Goal: Task Accomplishment & Management: Manage account settings

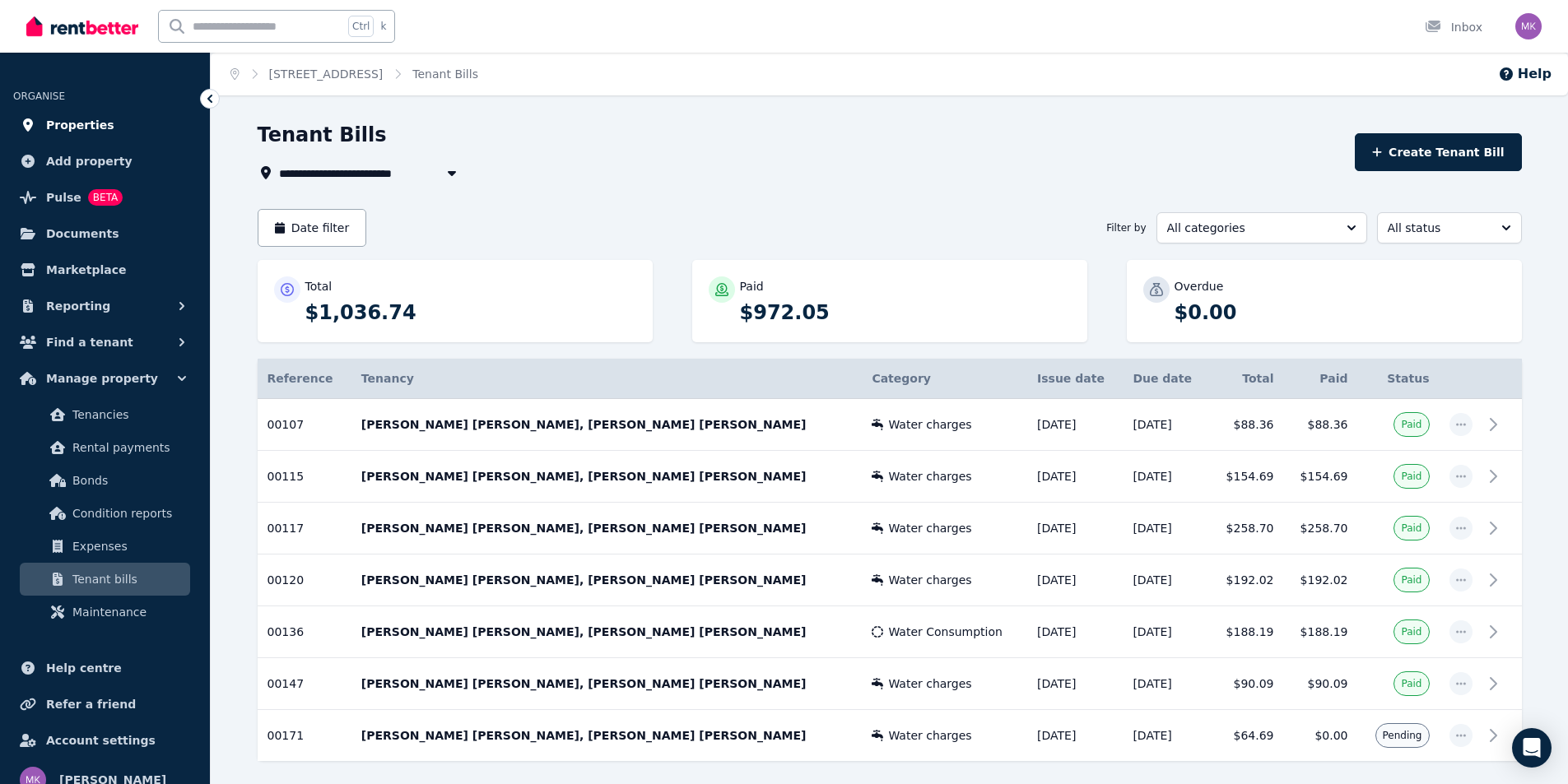
click at [77, 131] on span "Properties" at bounding box center [80, 125] width 68 height 20
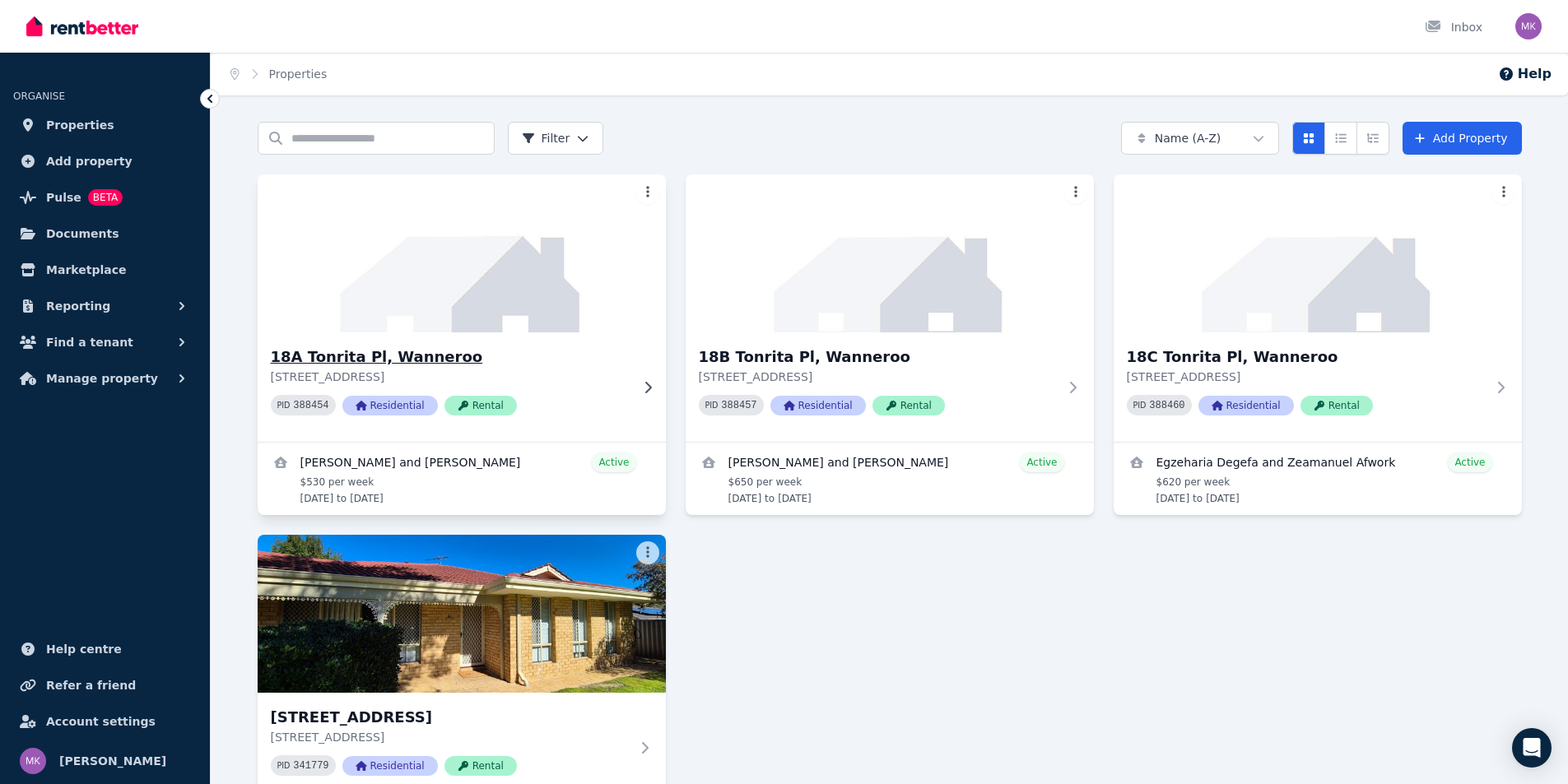
click at [390, 304] on img at bounding box center [460, 253] width 428 height 166
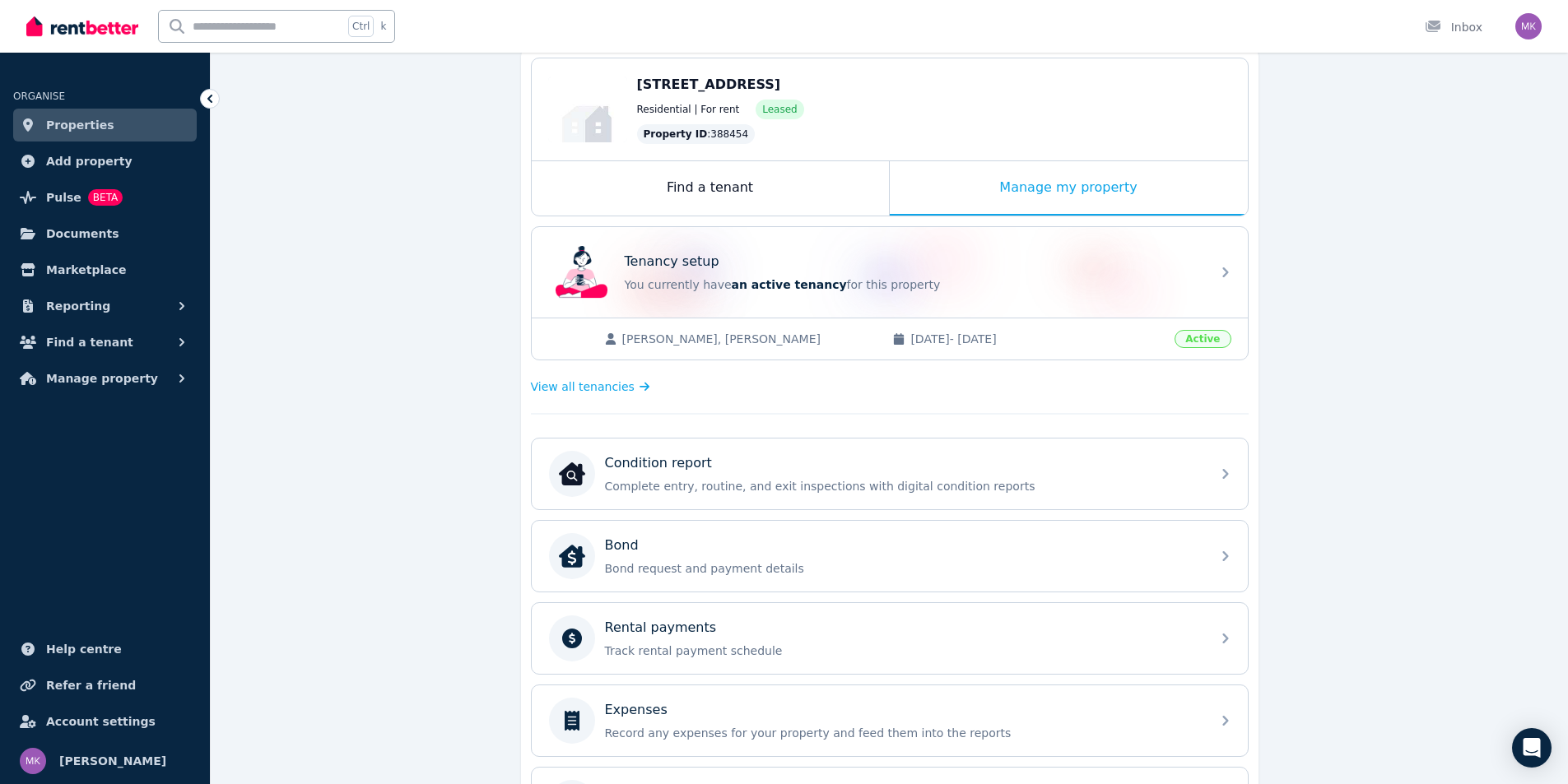
scroll to position [165, 0]
click at [759, 337] on span "Amy-Jo Bester, Gervan Jordaan" at bounding box center [749, 335] width 254 height 17
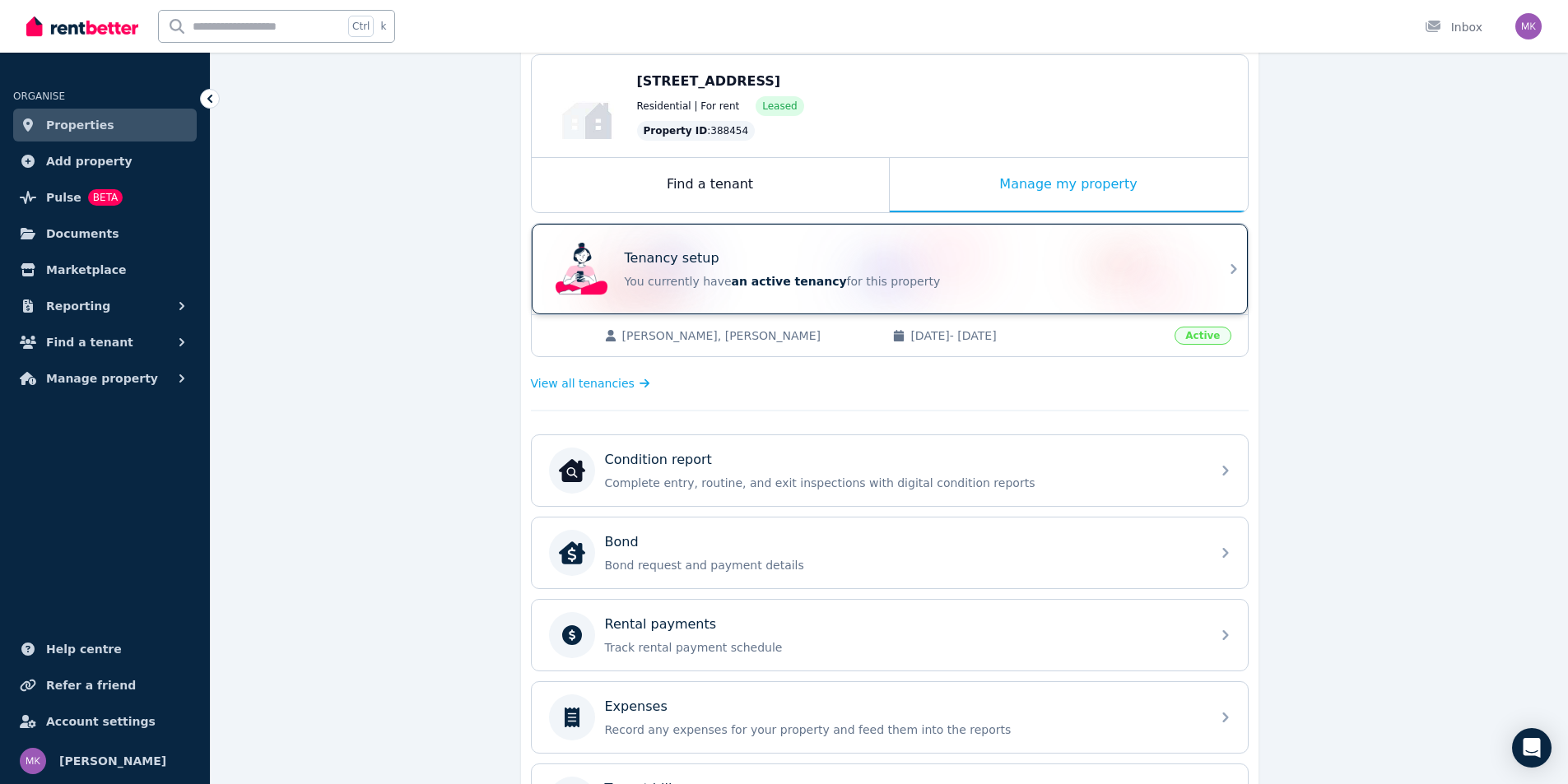
click at [756, 274] on span "an active tenancy" at bounding box center [789, 281] width 115 height 13
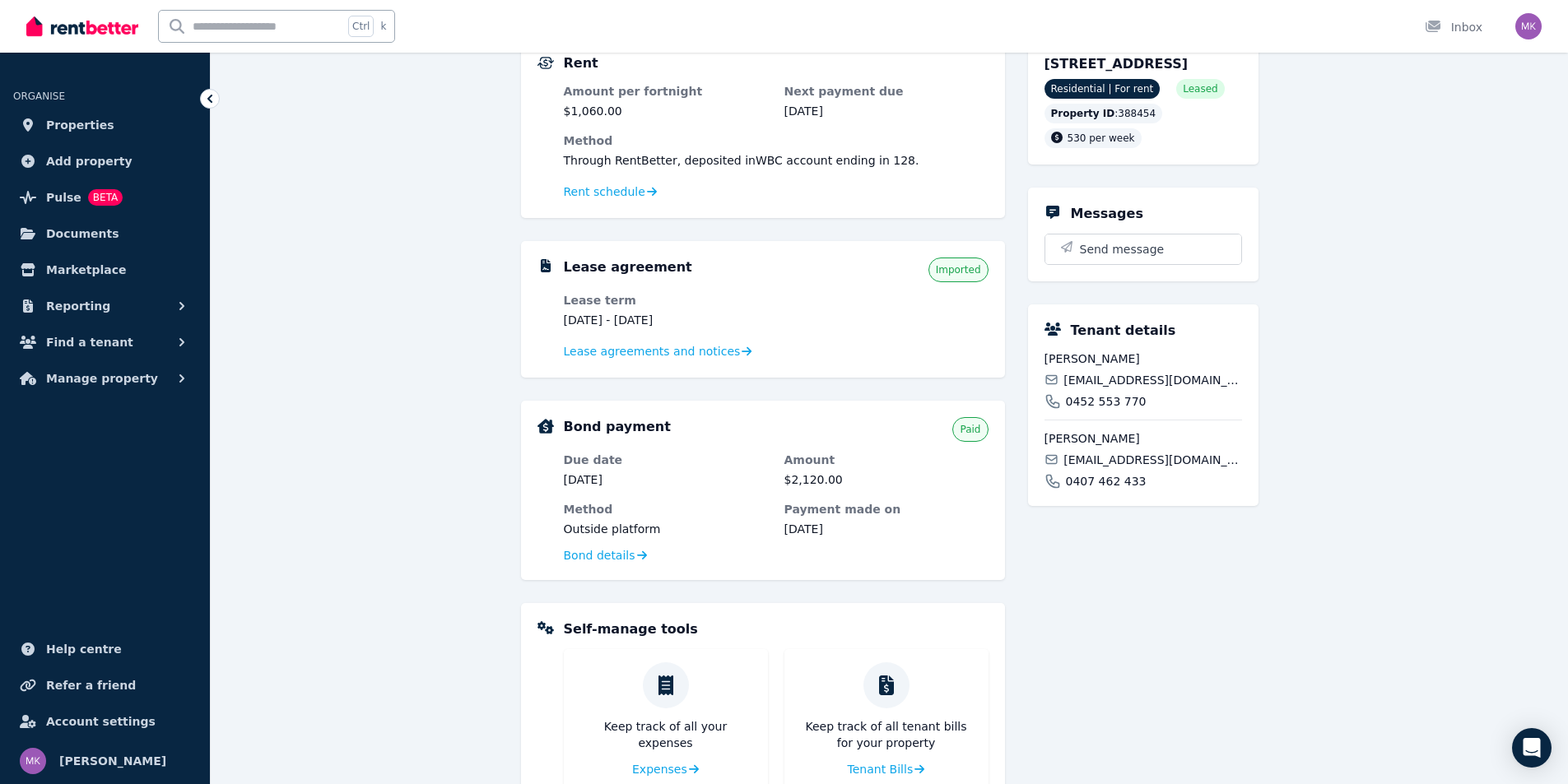
scroll to position [152, 0]
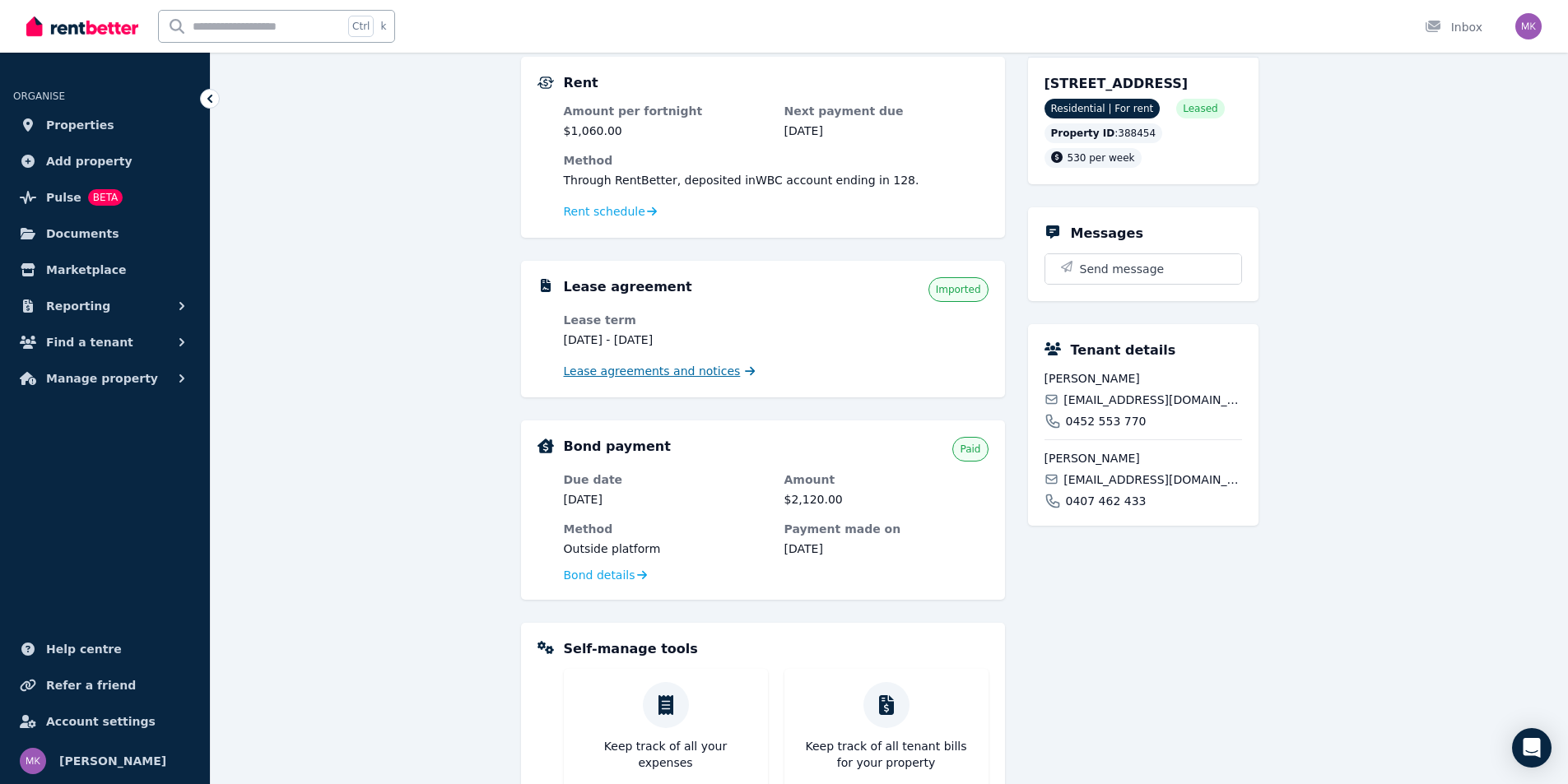
click at [605, 371] on span "Lease agreements and notices" at bounding box center [651, 371] width 177 height 17
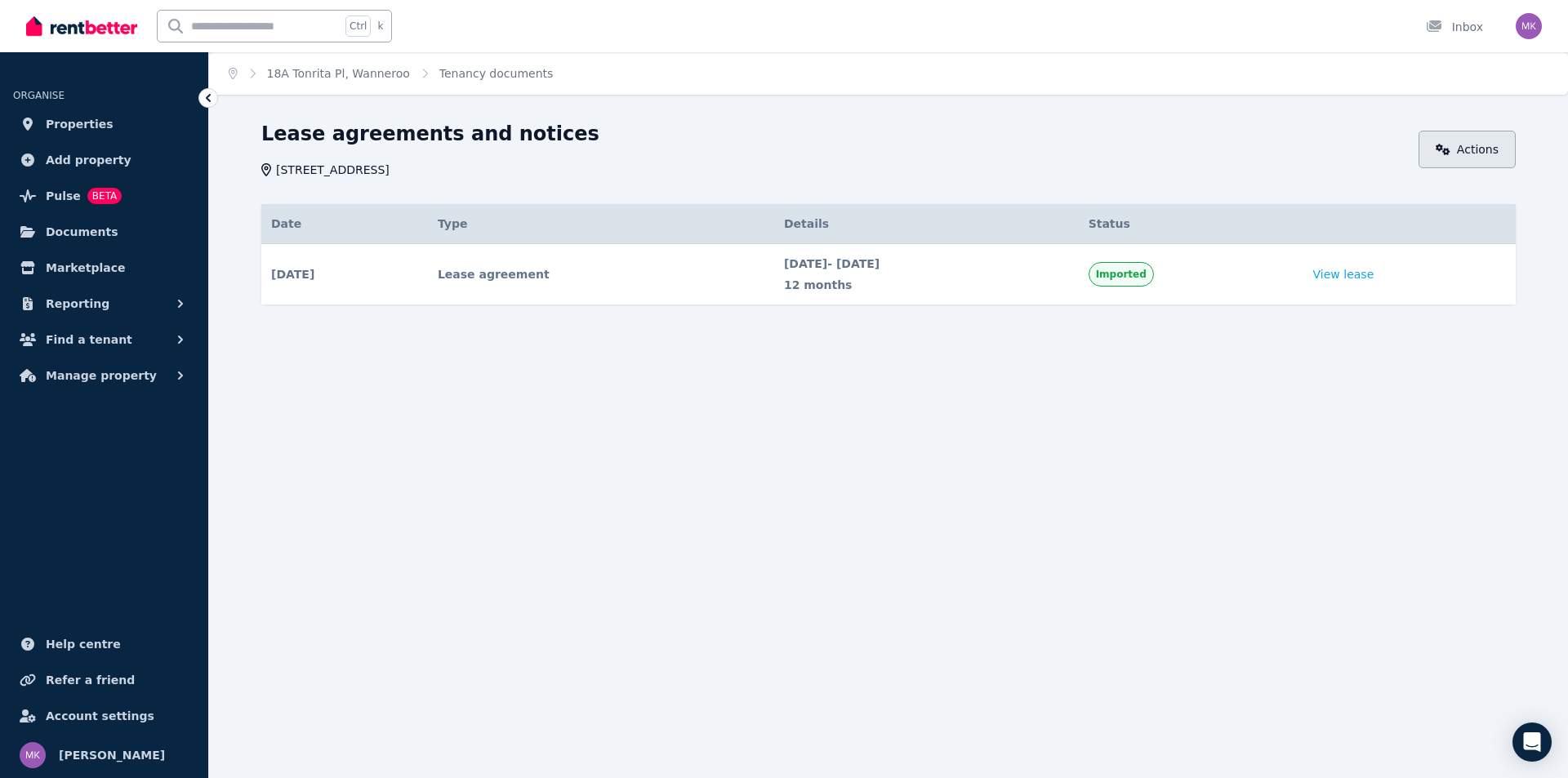
click at [1456, 141] on link "Actions" at bounding box center [1467, 149] width 97 height 37
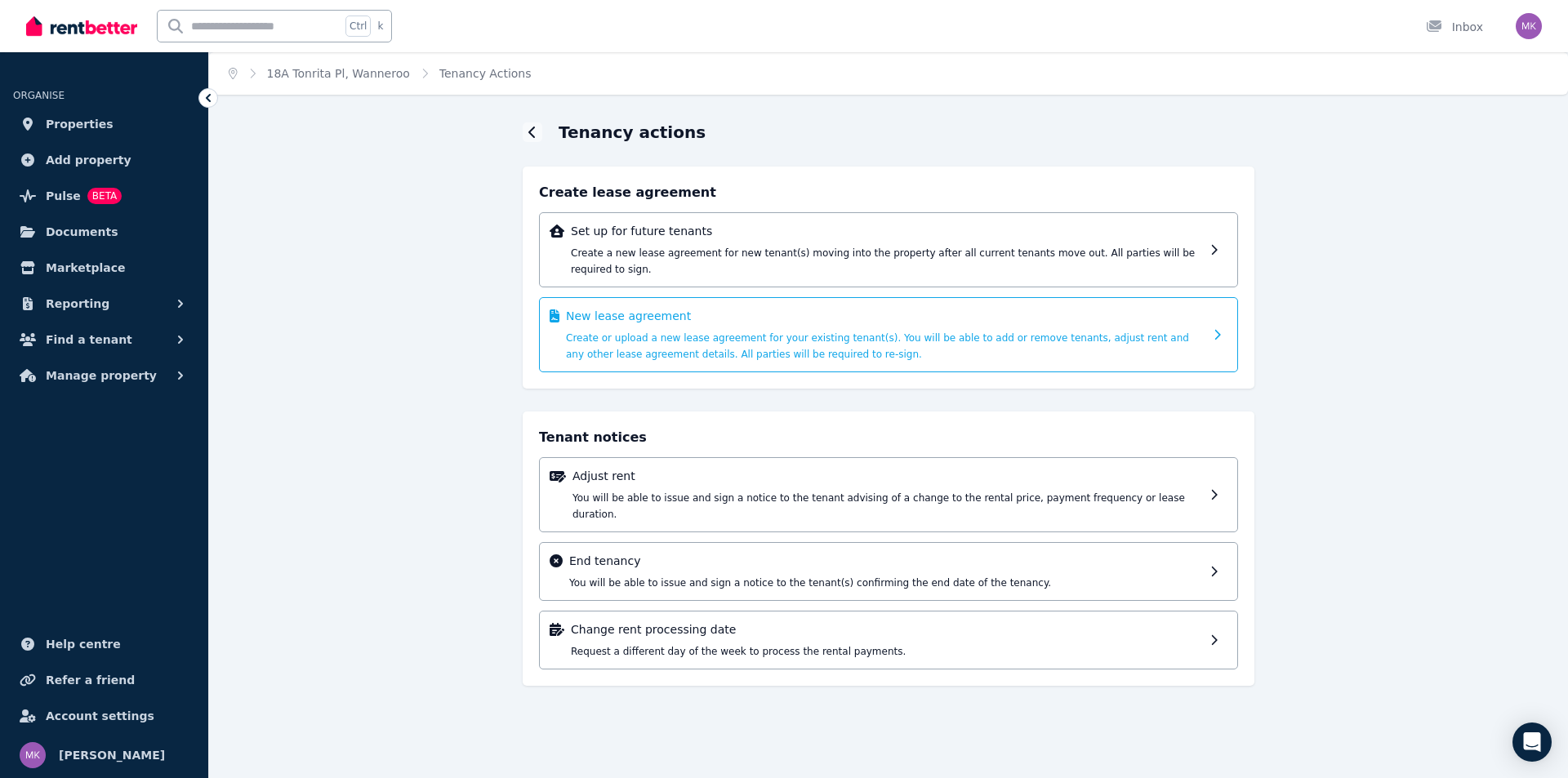
click at [770, 332] on span "Create or upload a new lease agreement for your existing tenant(s). You will be…" at bounding box center [877, 346] width 623 height 28
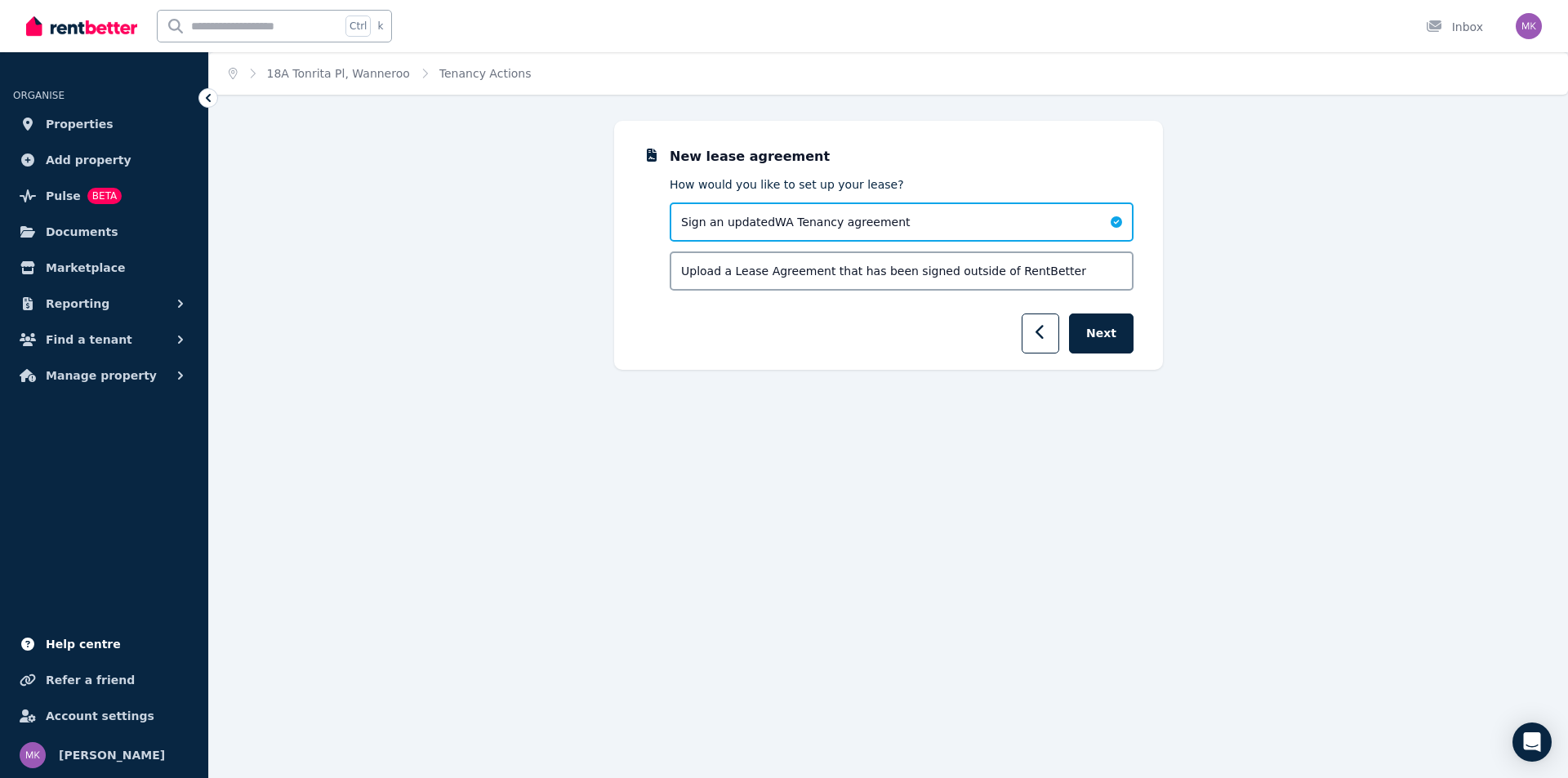
click at [77, 639] on span "Help centre" at bounding box center [83, 643] width 75 height 20
click at [1046, 336] on icon "button" at bounding box center [1040, 333] width 10 height 17
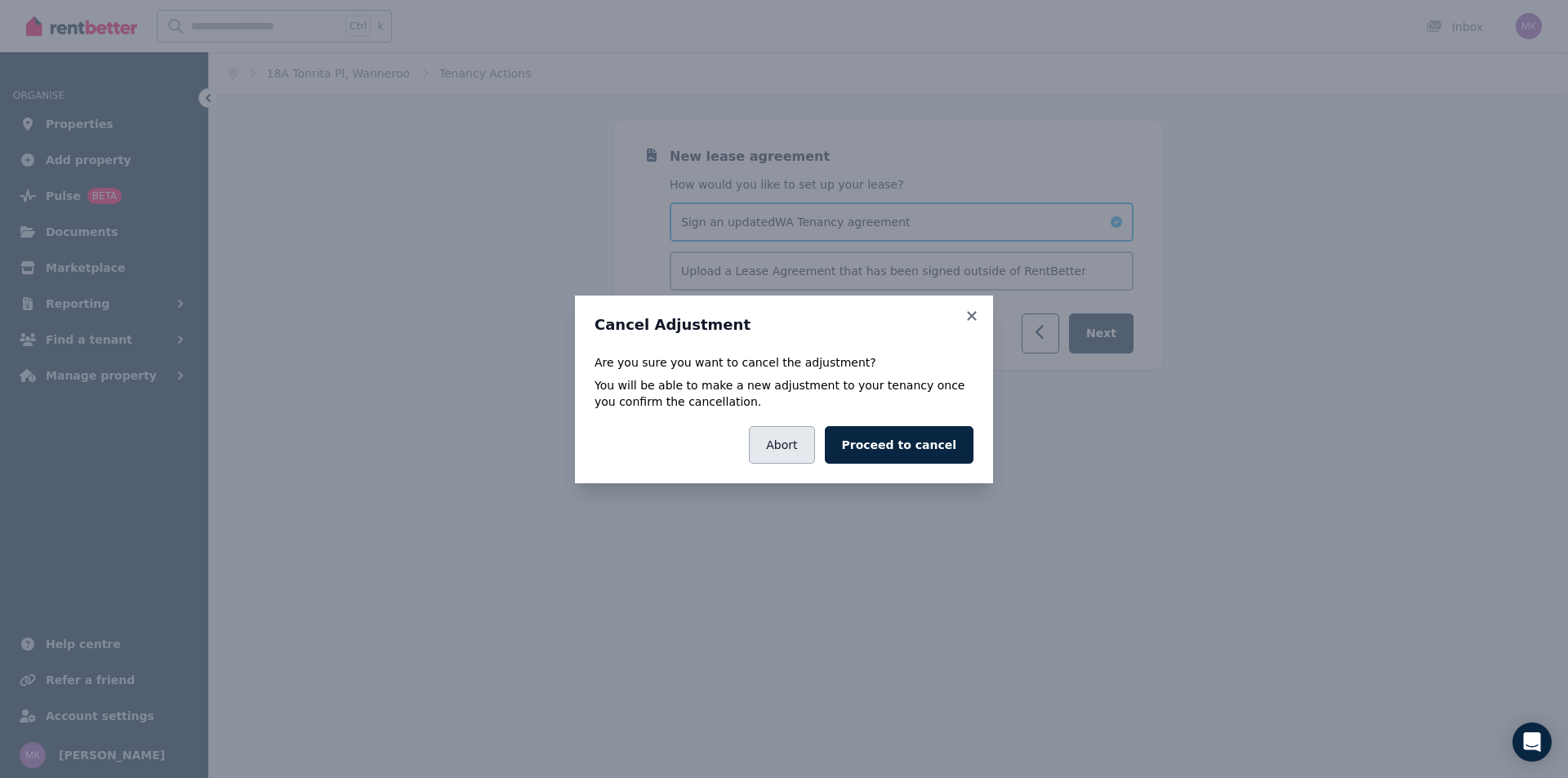
click at [807, 447] on button "Abort" at bounding box center [781, 444] width 65 height 37
